Goal: Use online tool/utility: Utilize a website feature to perform a specific function

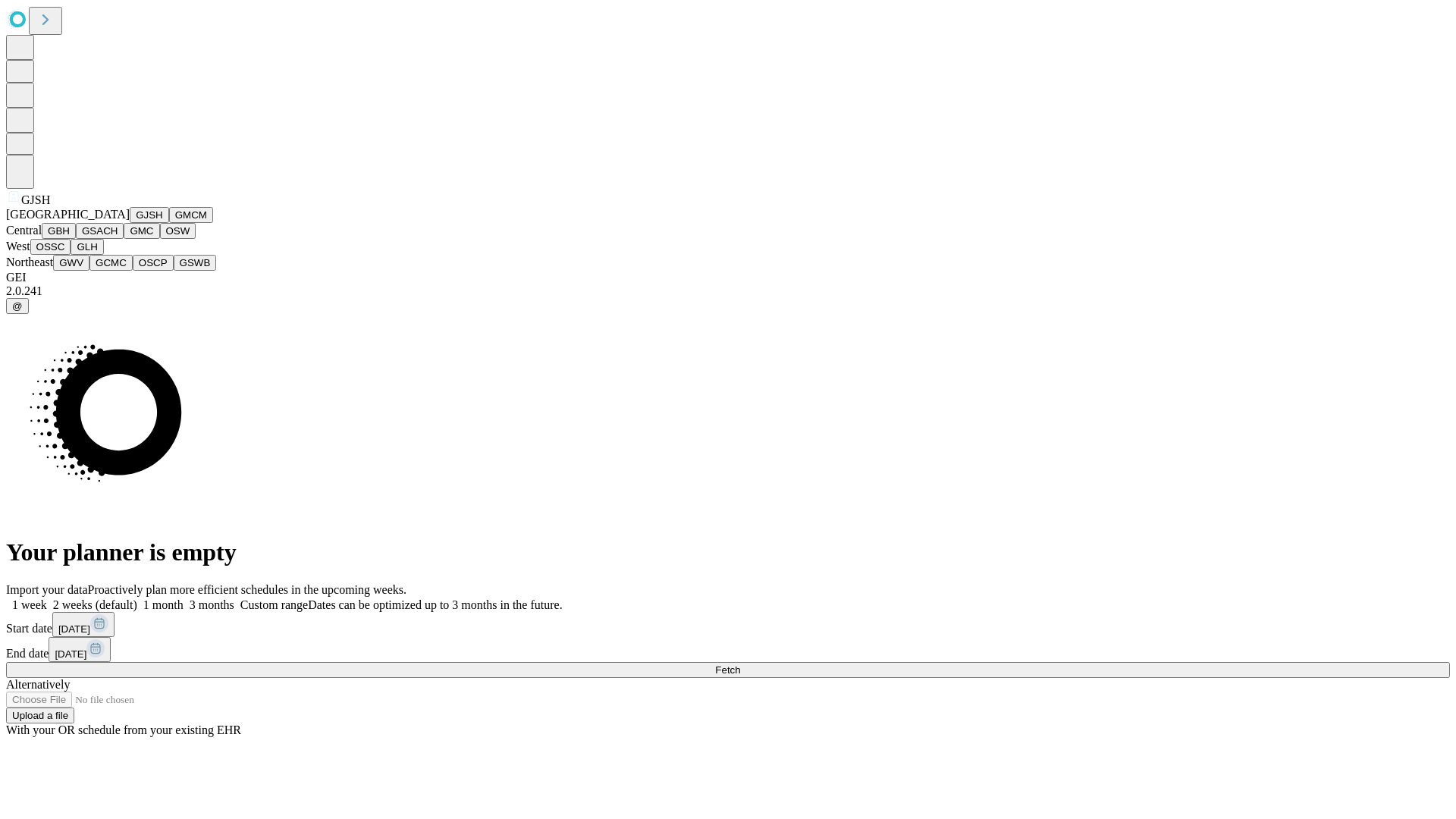
click at [129, 223] on button "GJSH" at bounding box center [149, 215] width 39 height 16
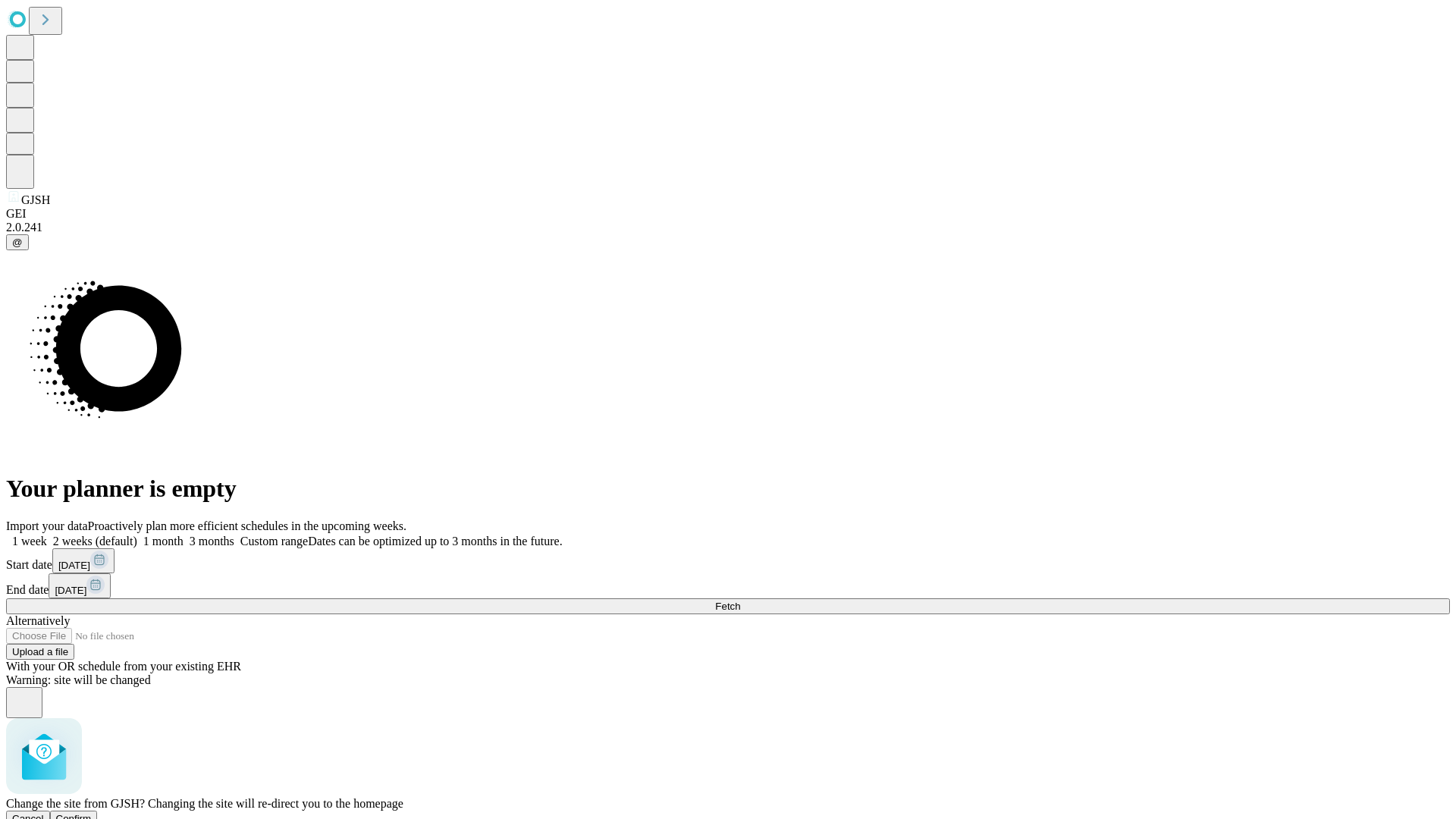
click at [92, 813] on span "Confirm" at bounding box center [73, 818] width 36 height 11
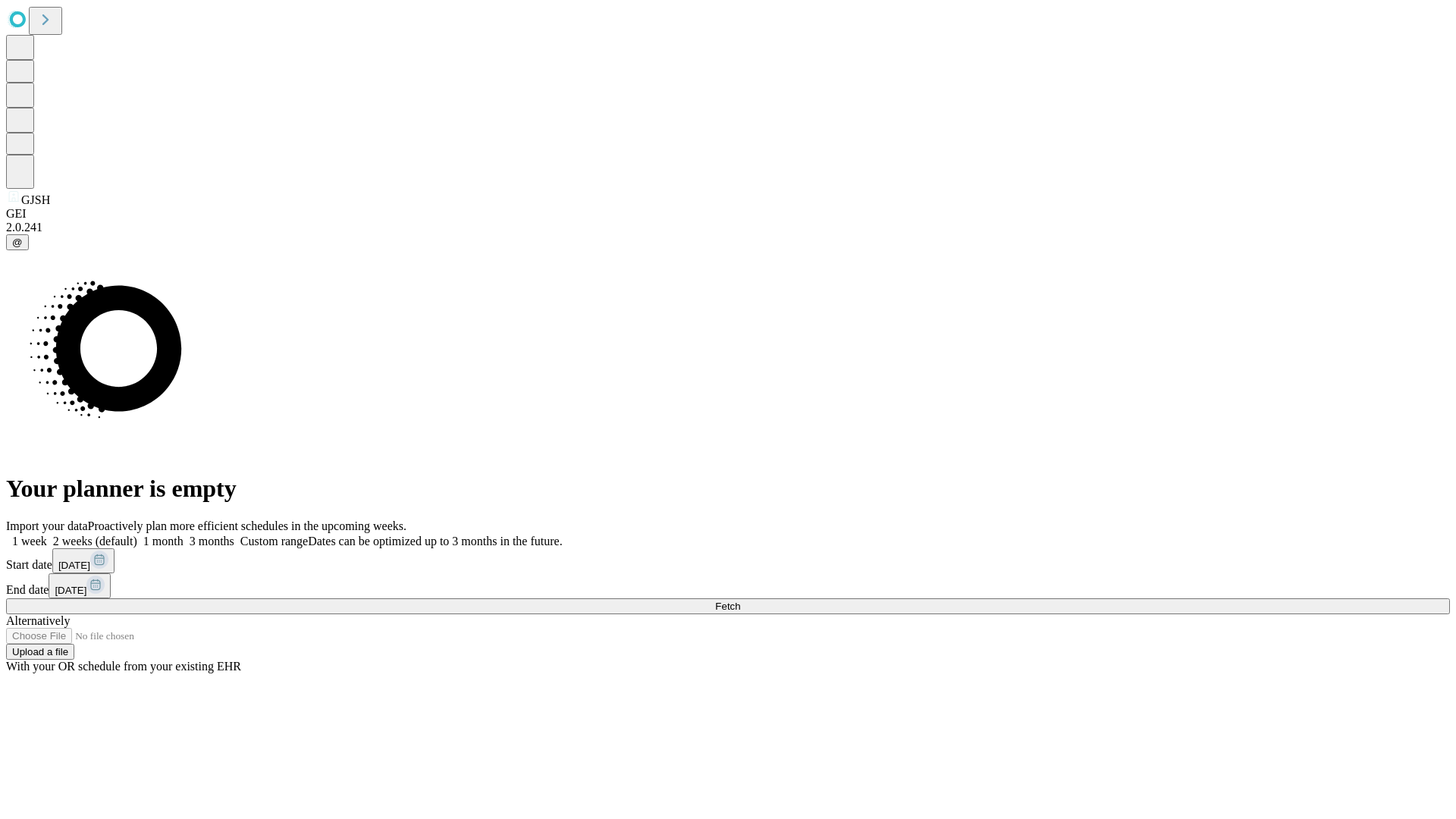
click at [138, 535] on label "2 weeks (default)" at bounding box center [92, 541] width 90 height 13
click at [740, 601] on span "Fetch" at bounding box center [727, 606] width 25 height 11
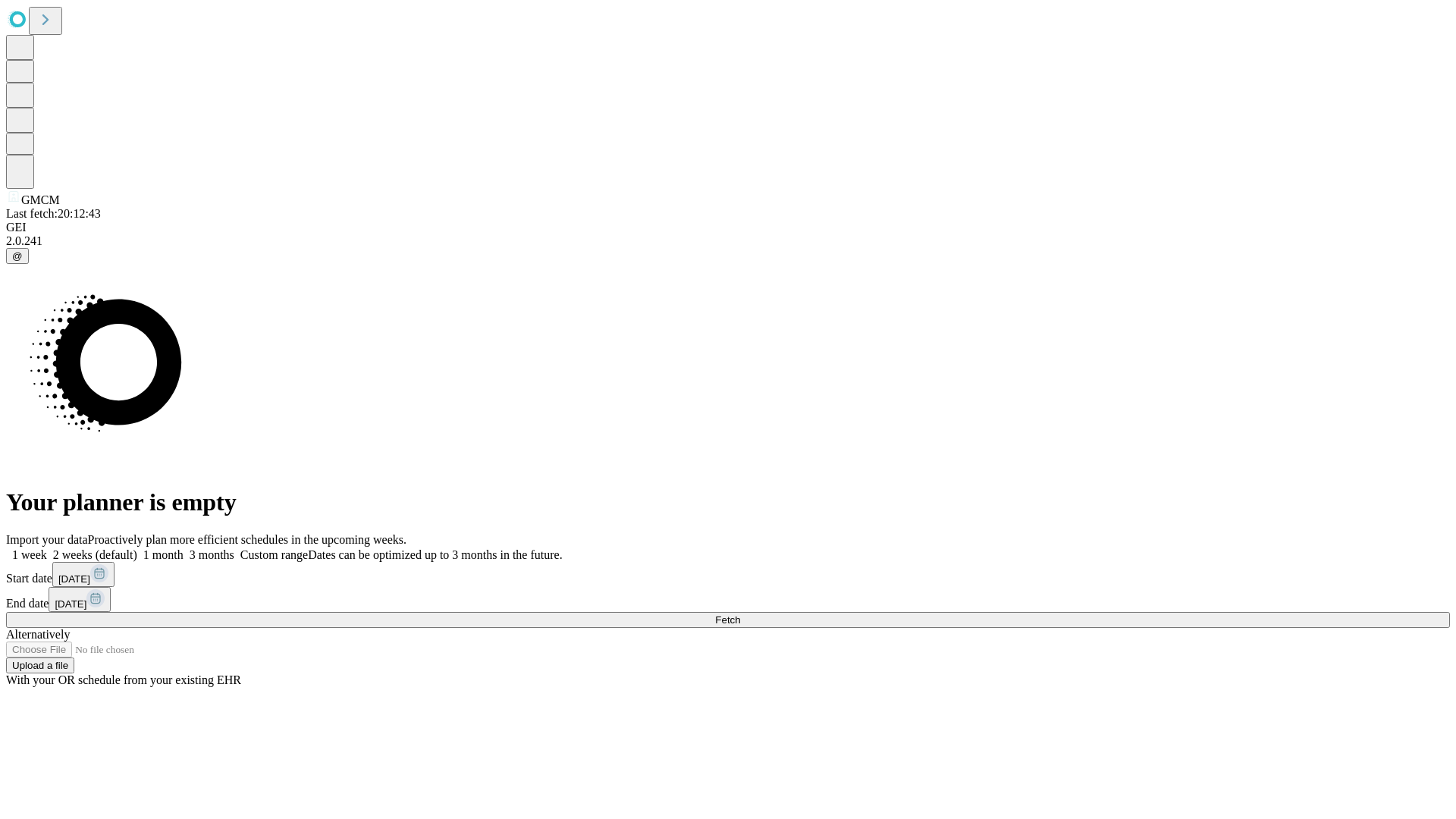
click at [740, 614] on span "Fetch" at bounding box center [727, 620] width 25 height 11
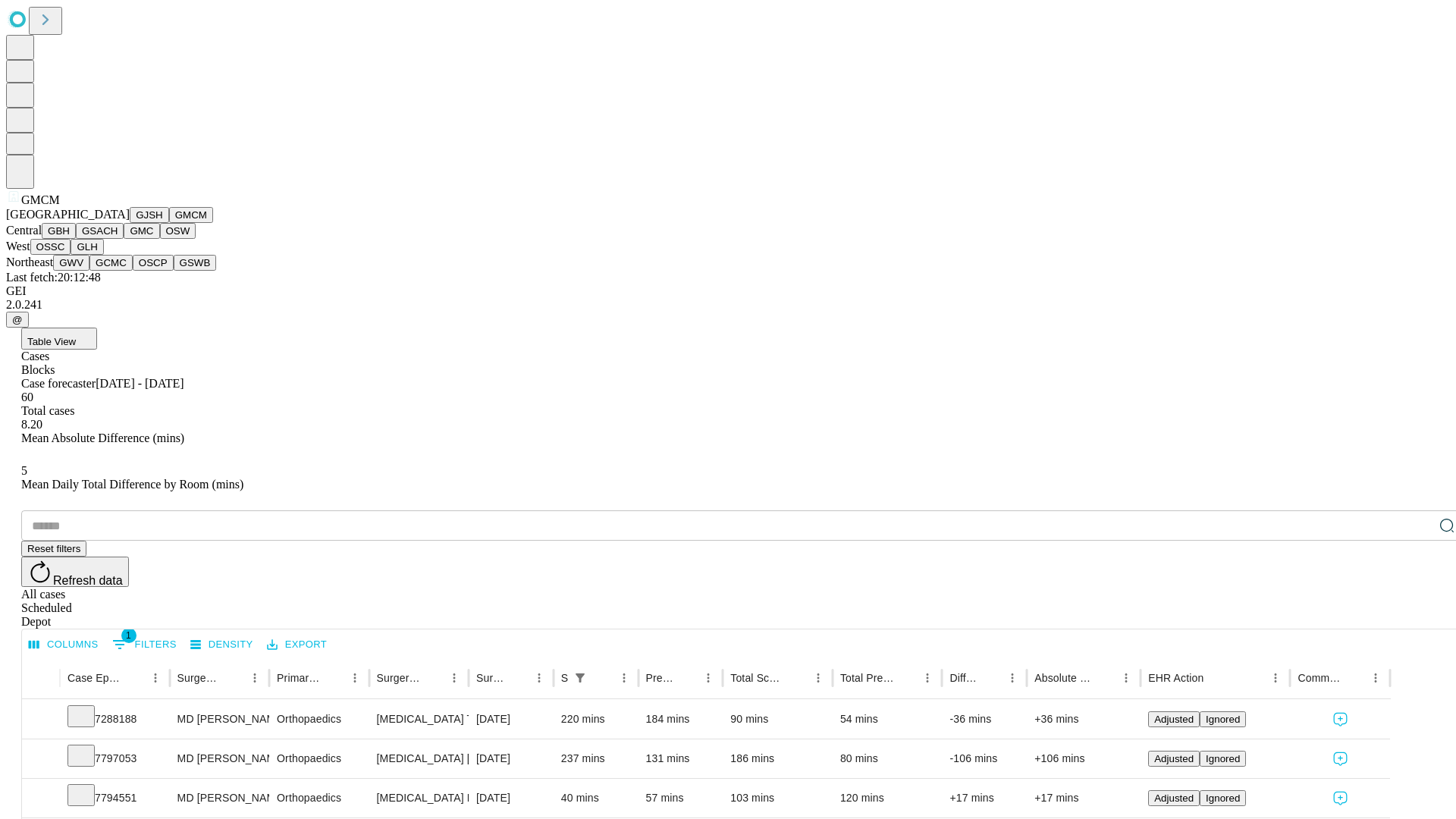
click at [76, 238] on button "GBH" at bounding box center [58, 230] width 34 height 16
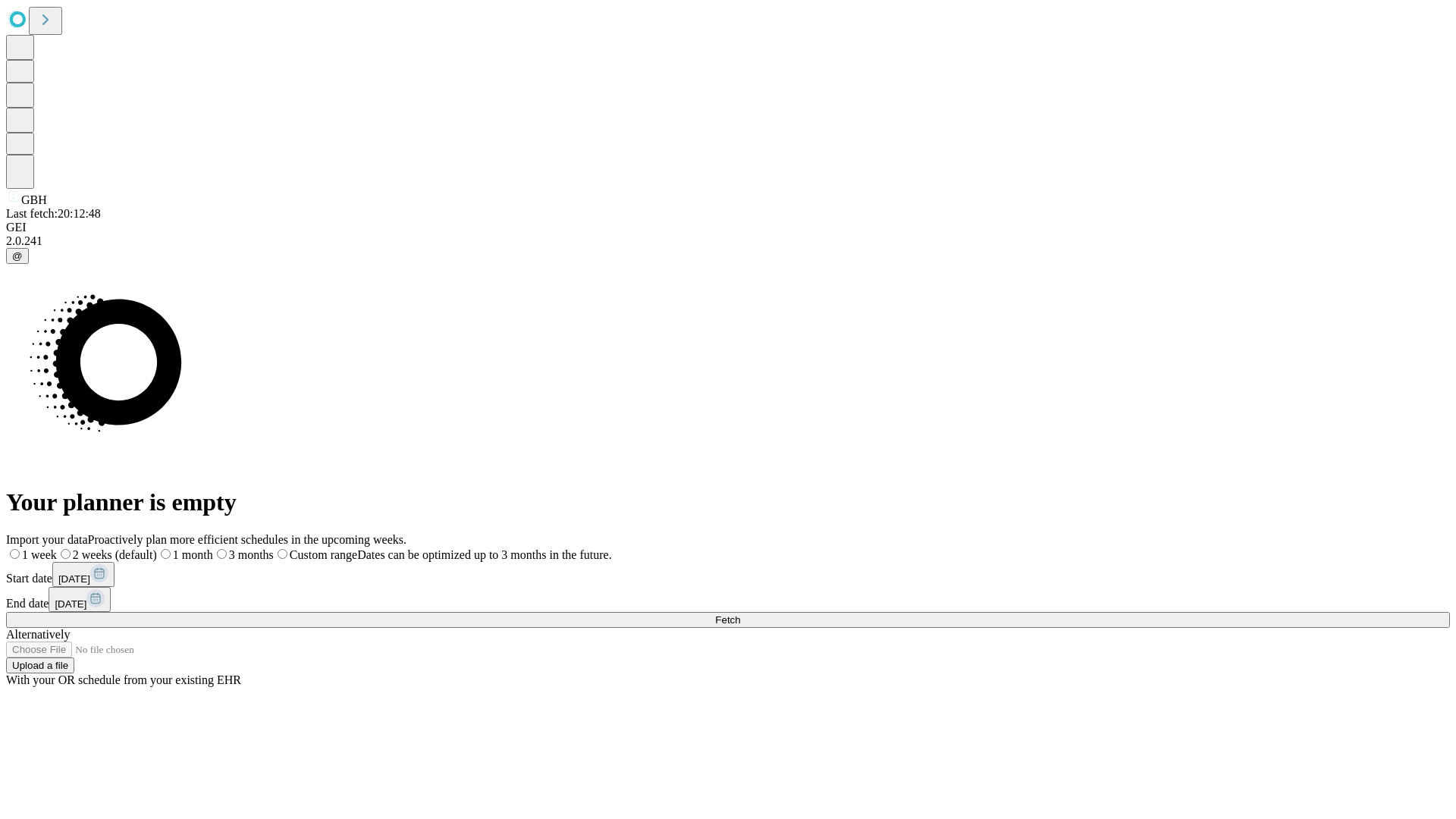
click at [157, 548] on label "2 weeks (default)" at bounding box center [106, 555] width 100 height 13
click at [740, 614] on span "Fetch" at bounding box center [727, 620] width 25 height 11
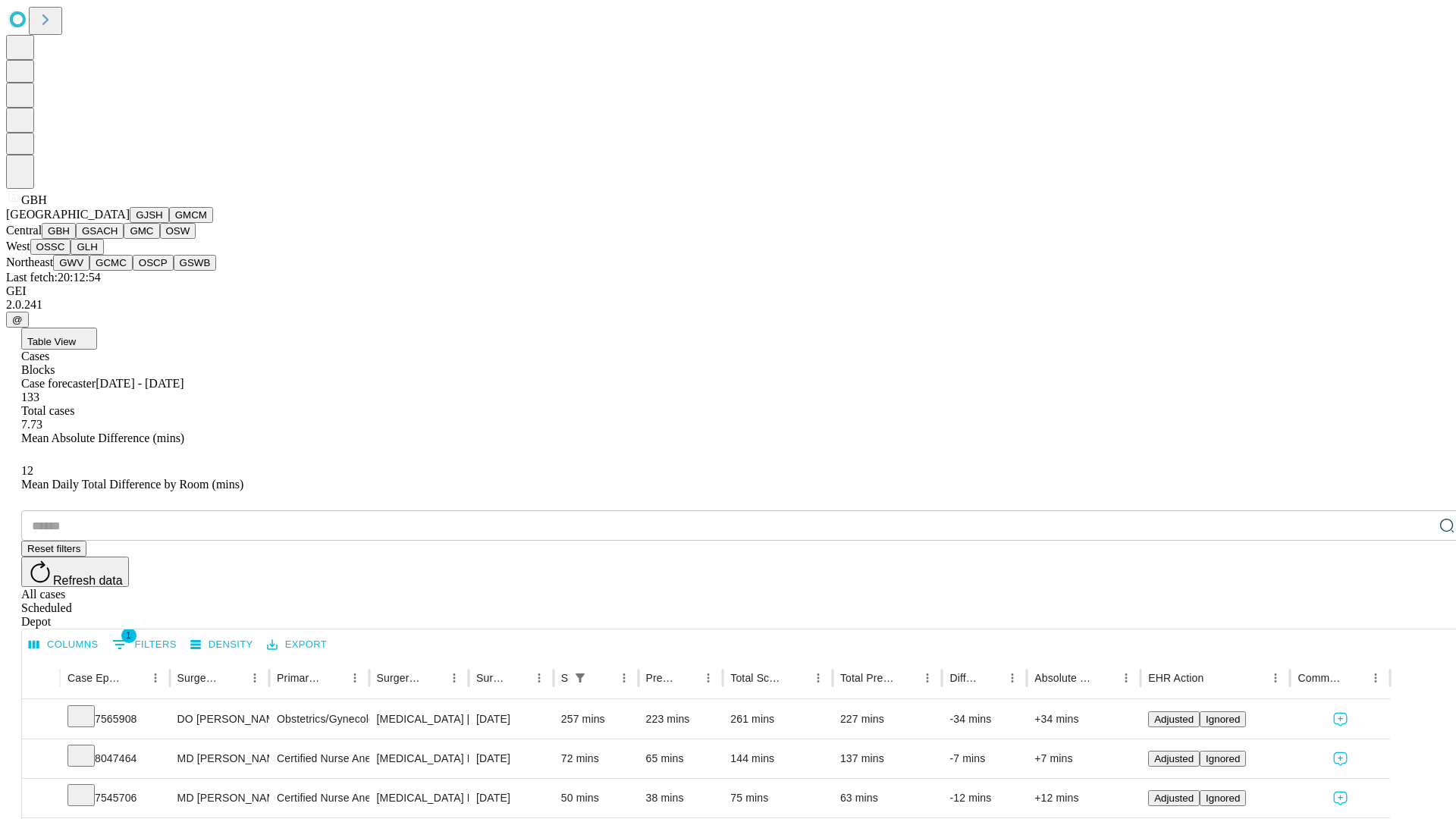
click at [117, 238] on button "GSACH" at bounding box center [100, 230] width 48 height 16
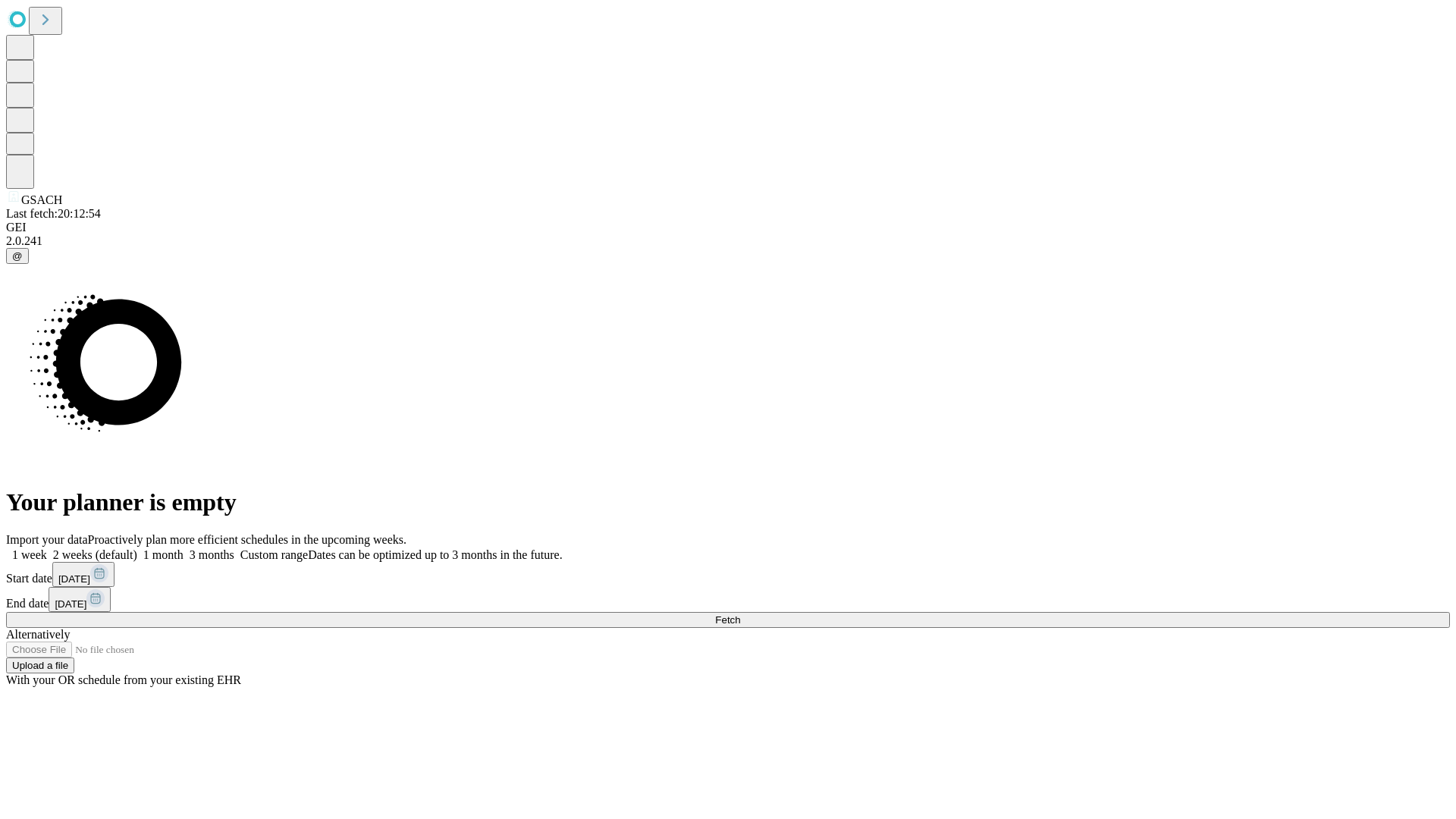
click at [740, 614] on span "Fetch" at bounding box center [727, 620] width 25 height 11
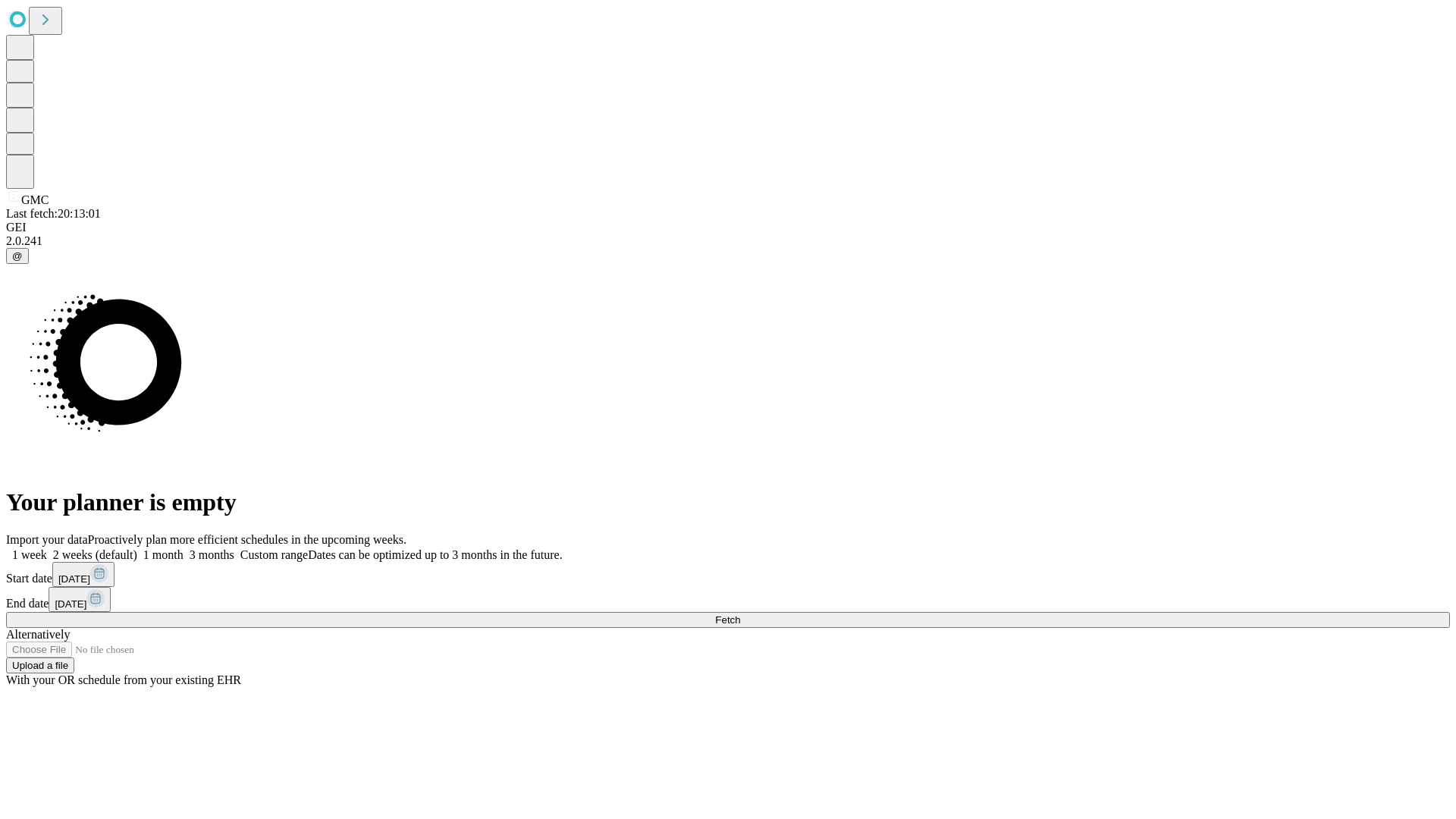
click at [138, 548] on label "2 weeks (default)" at bounding box center [92, 555] width 90 height 13
click at [740, 614] on span "Fetch" at bounding box center [727, 620] width 25 height 11
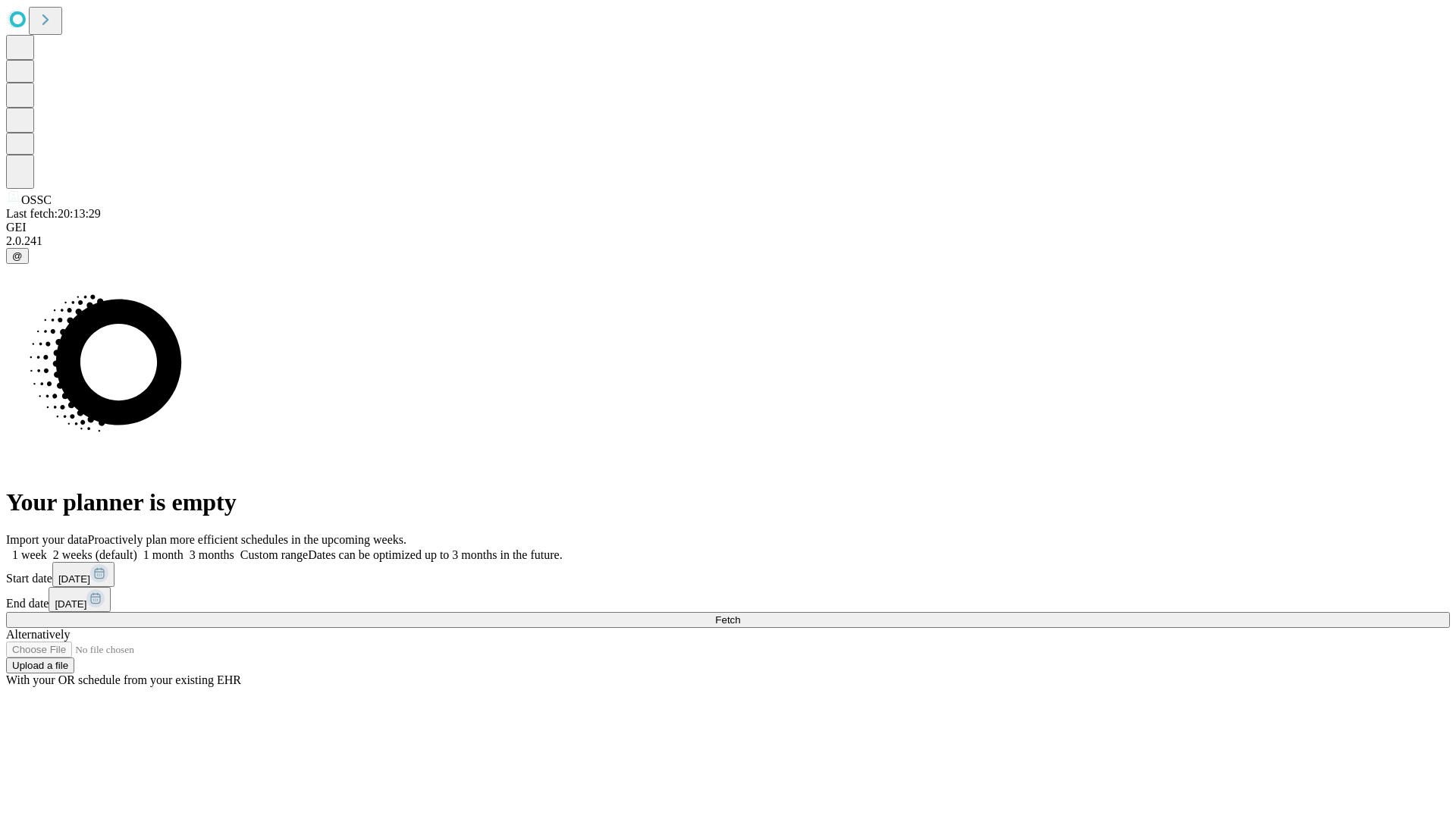
click at [138, 548] on label "2 weeks (default)" at bounding box center [92, 555] width 90 height 13
click at [740, 614] on span "Fetch" at bounding box center [727, 620] width 25 height 11
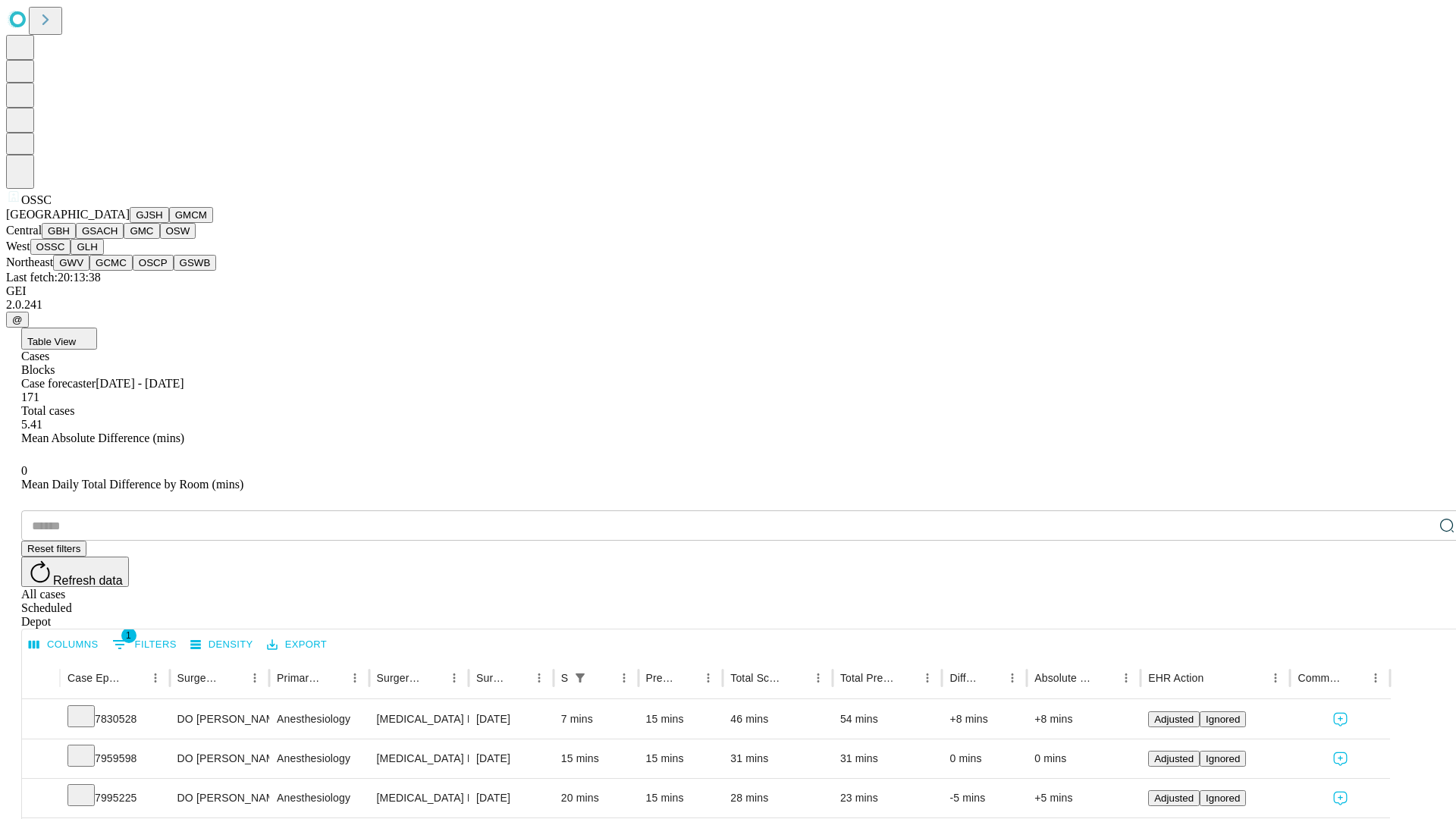
click at [103, 255] on button "GLH" at bounding box center [87, 246] width 33 height 16
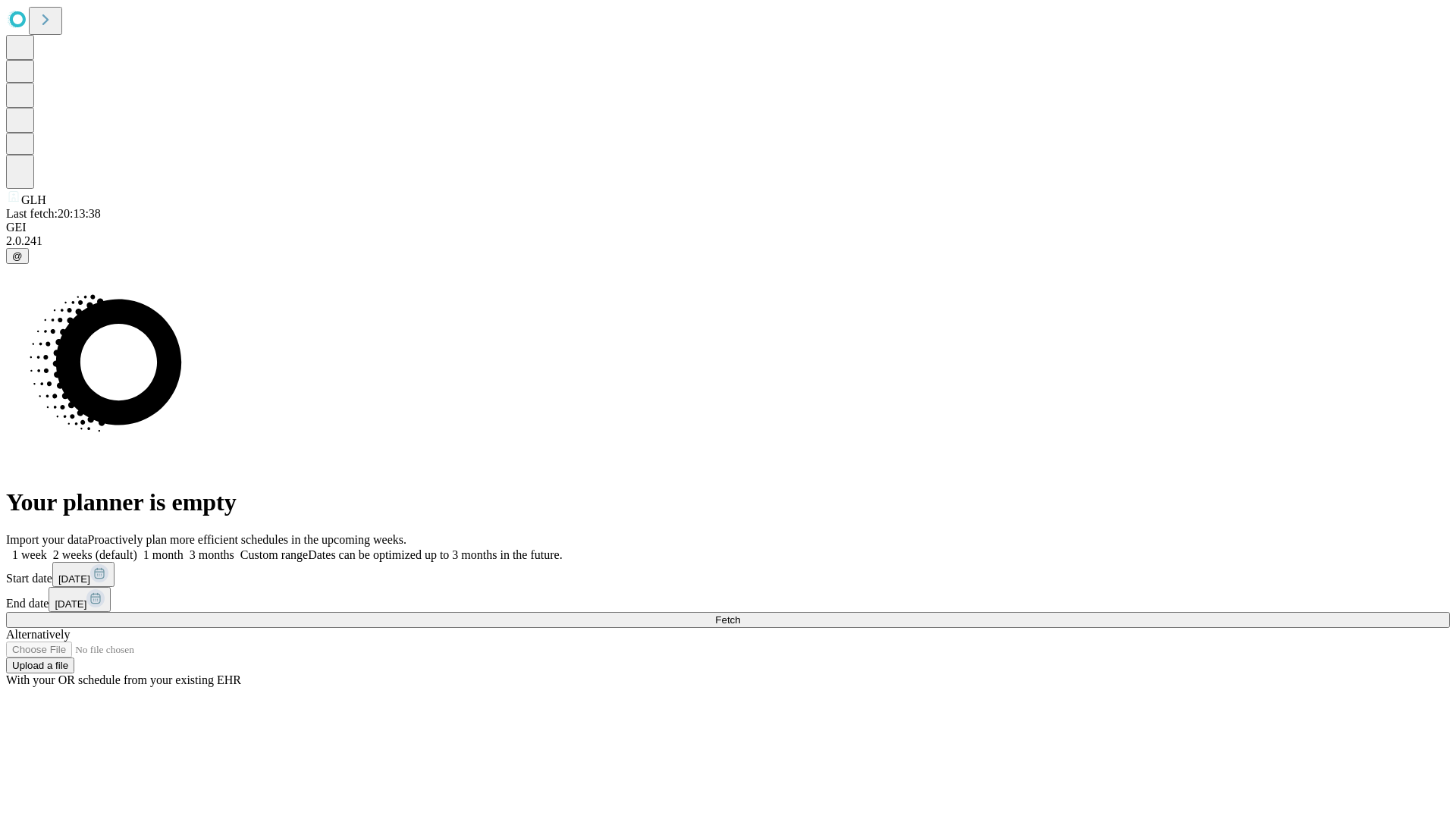
click at [138, 548] on label "2 weeks (default)" at bounding box center [92, 555] width 90 height 13
click at [740, 614] on span "Fetch" at bounding box center [727, 620] width 25 height 11
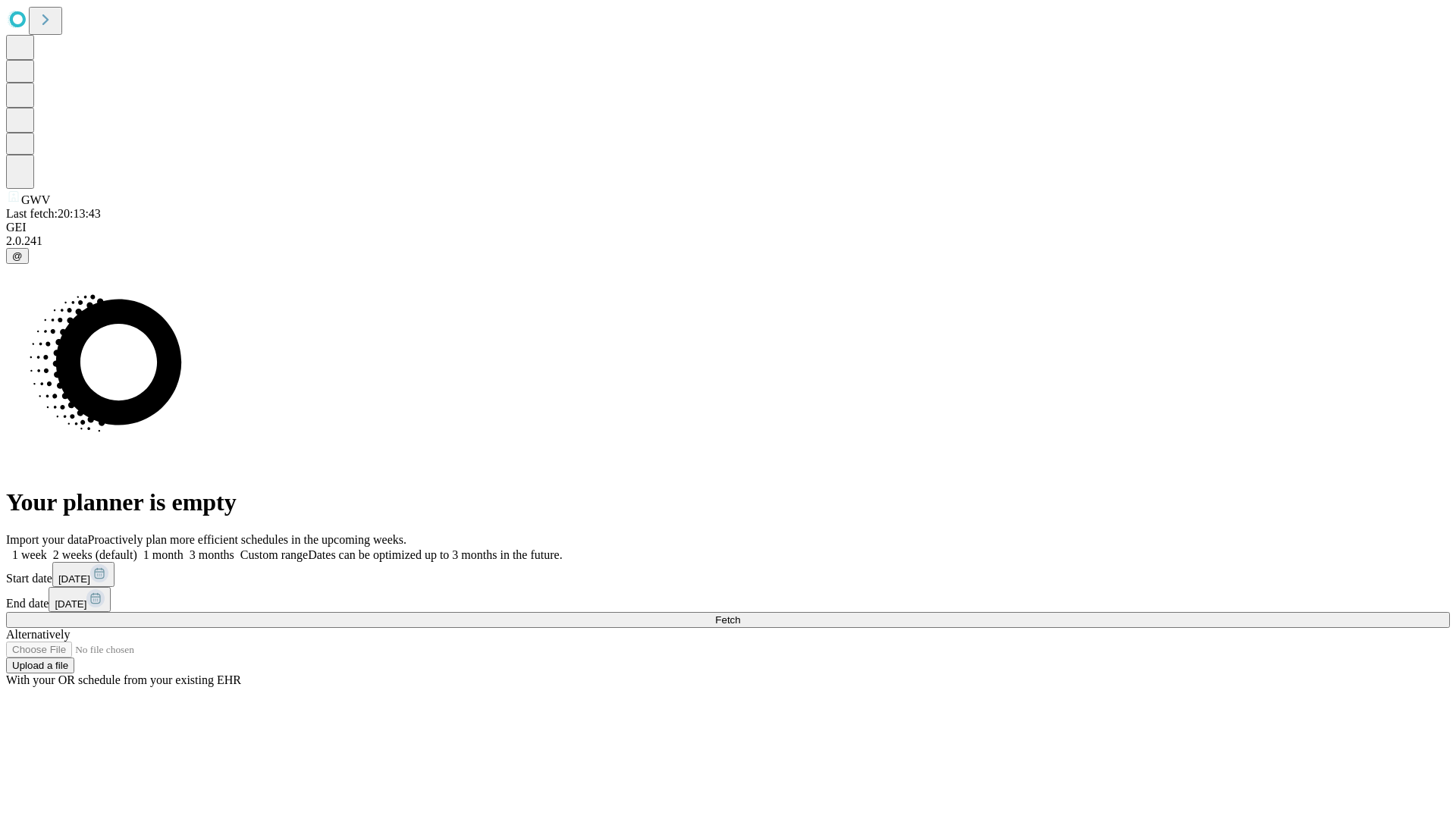
click at [138, 548] on label "2 weeks (default)" at bounding box center [92, 555] width 90 height 13
click at [740, 614] on span "Fetch" at bounding box center [727, 620] width 25 height 11
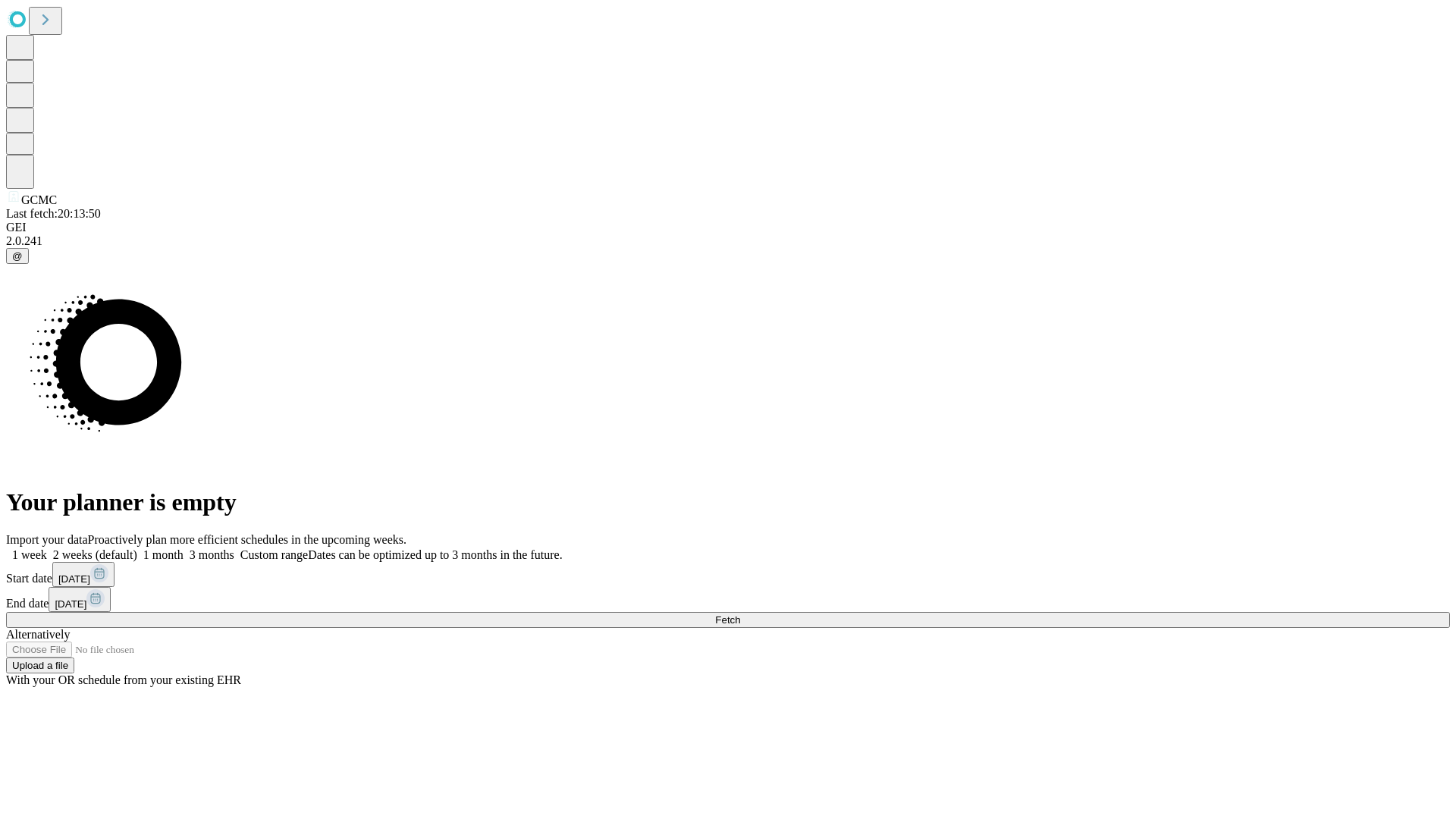
click at [138, 548] on label "2 weeks (default)" at bounding box center [92, 555] width 90 height 13
click at [740, 614] on span "Fetch" at bounding box center [727, 620] width 25 height 11
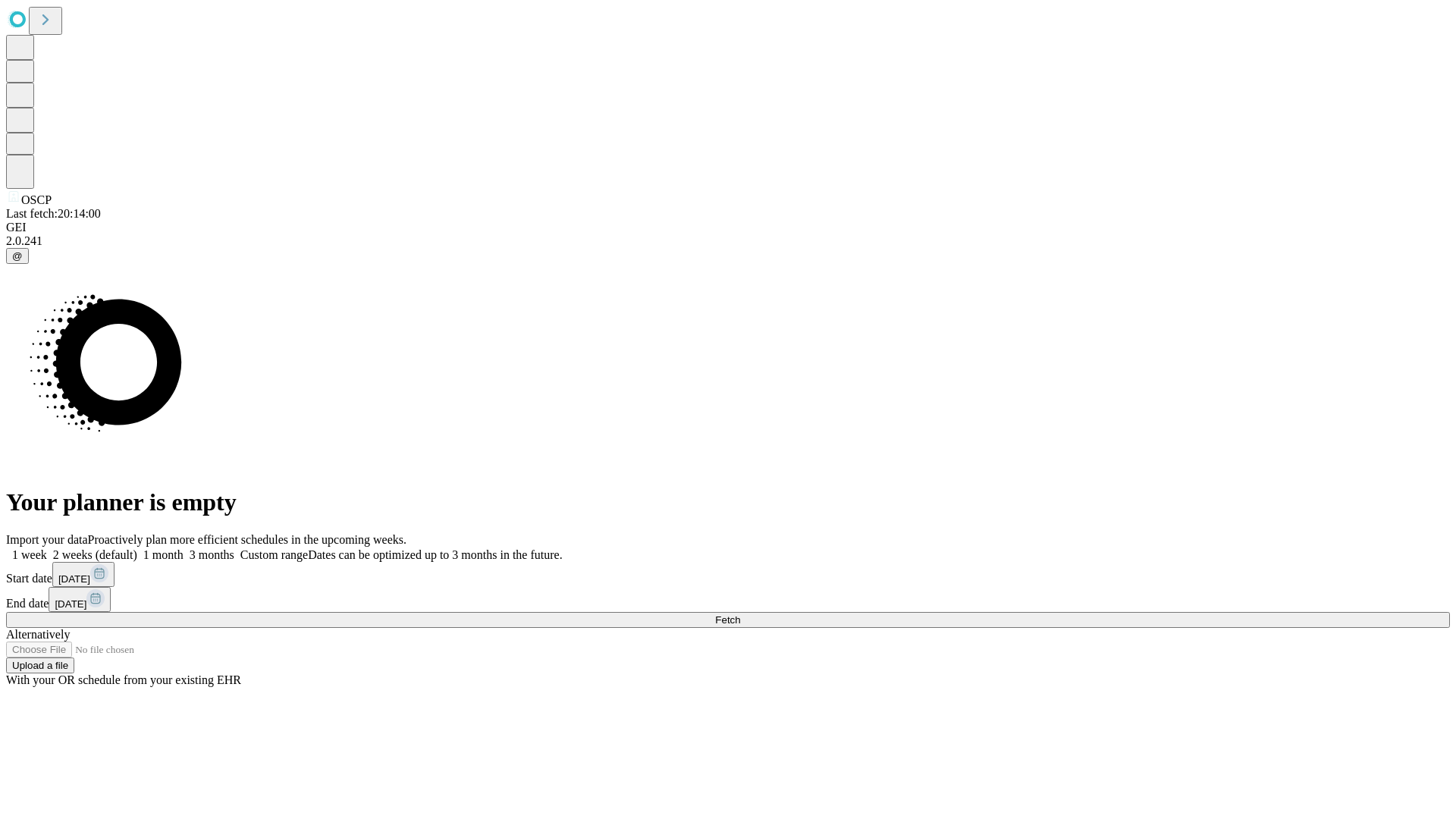
click at [138, 548] on label "2 weeks (default)" at bounding box center [92, 555] width 90 height 13
click at [740, 614] on span "Fetch" at bounding box center [727, 620] width 25 height 11
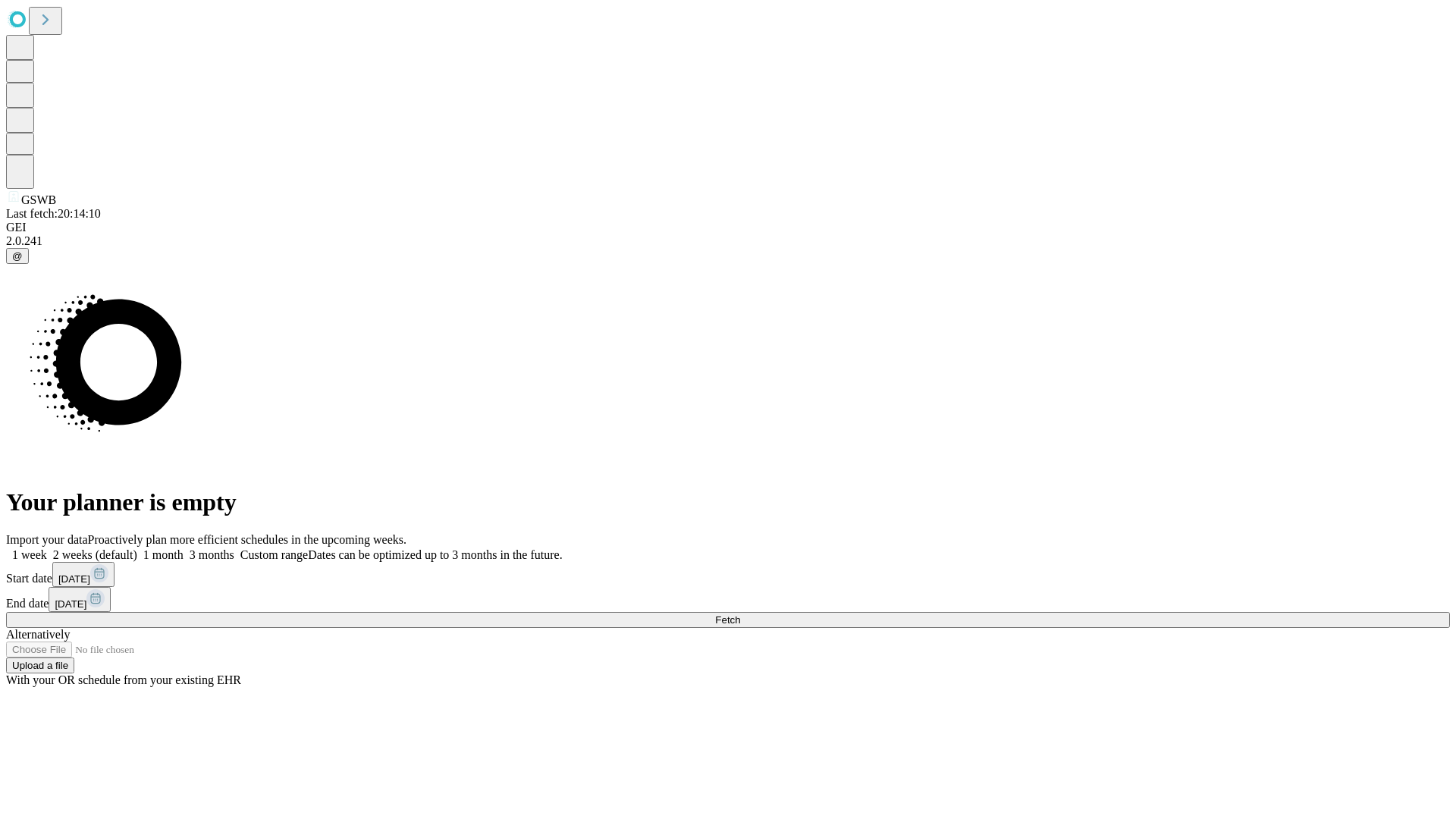
click at [740, 614] on span "Fetch" at bounding box center [727, 620] width 25 height 11
